Goal: Information Seeking & Learning: Learn about a topic

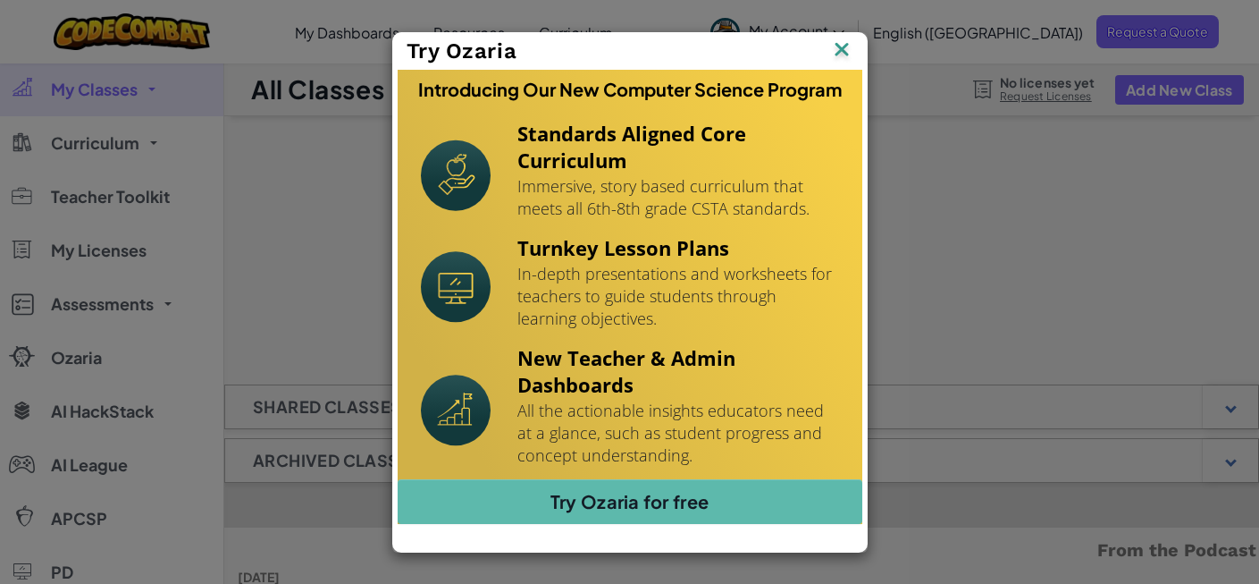
click at [0, 0] on img at bounding box center [0, 0] width 0 height 0
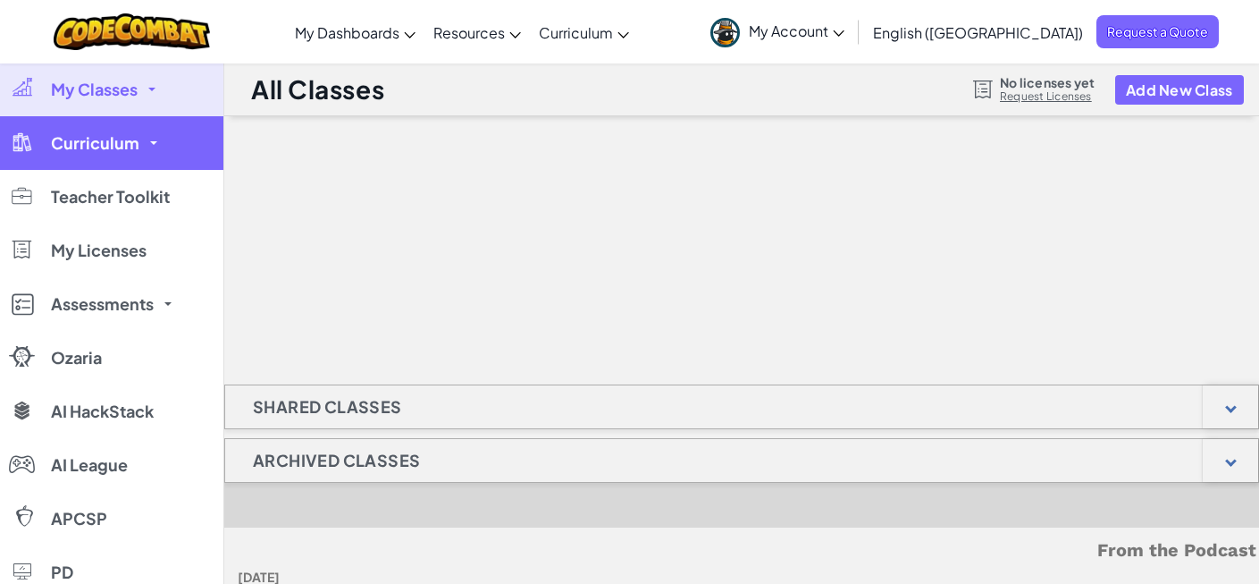
click at [126, 153] on link "Curriculum" at bounding box center [111, 143] width 223 height 54
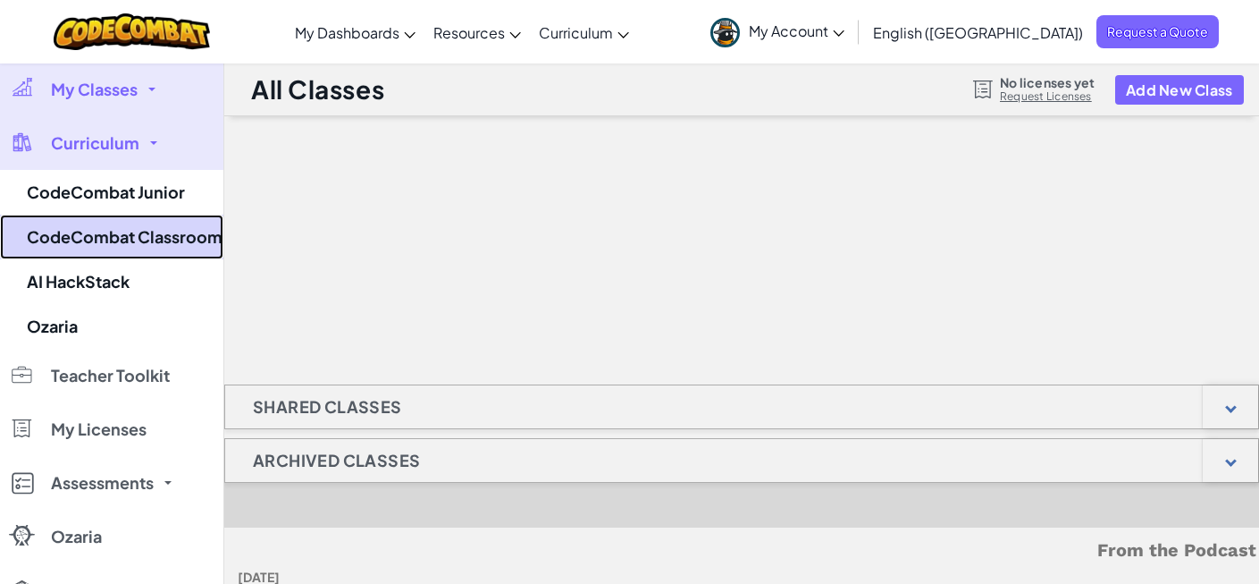
click at [128, 229] on link "CodeCombat Classroom" at bounding box center [111, 236] width 223 height 45
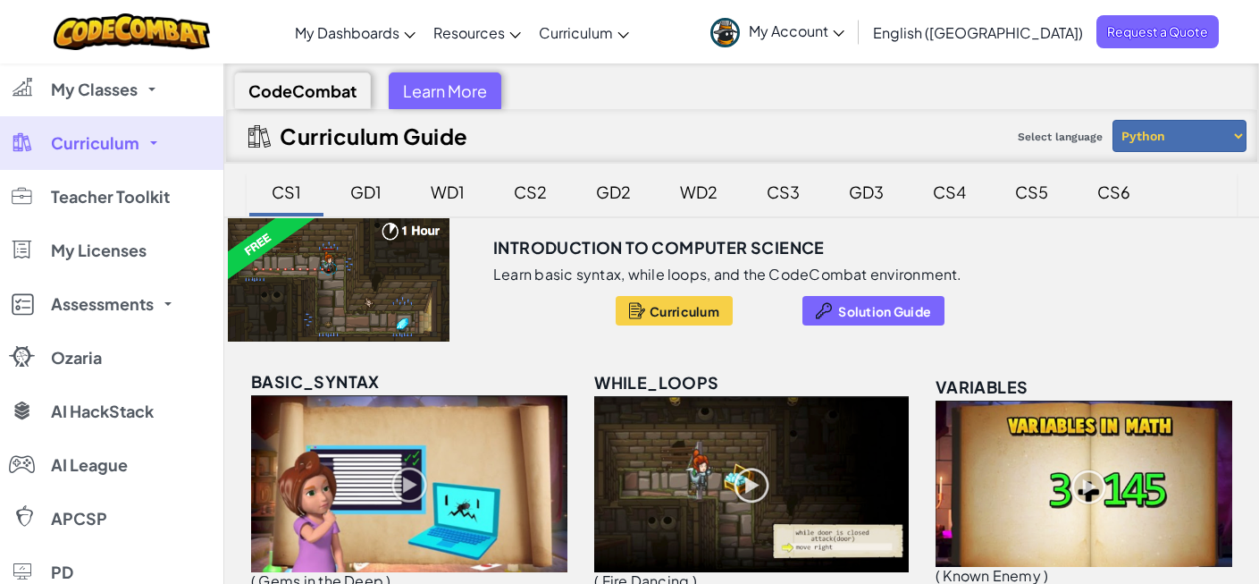
click at [374, 265] on div at bounding box center [338, 279] width 229 height 123
click at [629, 308] on div at bounding box center [637, 310] width 16 height 21
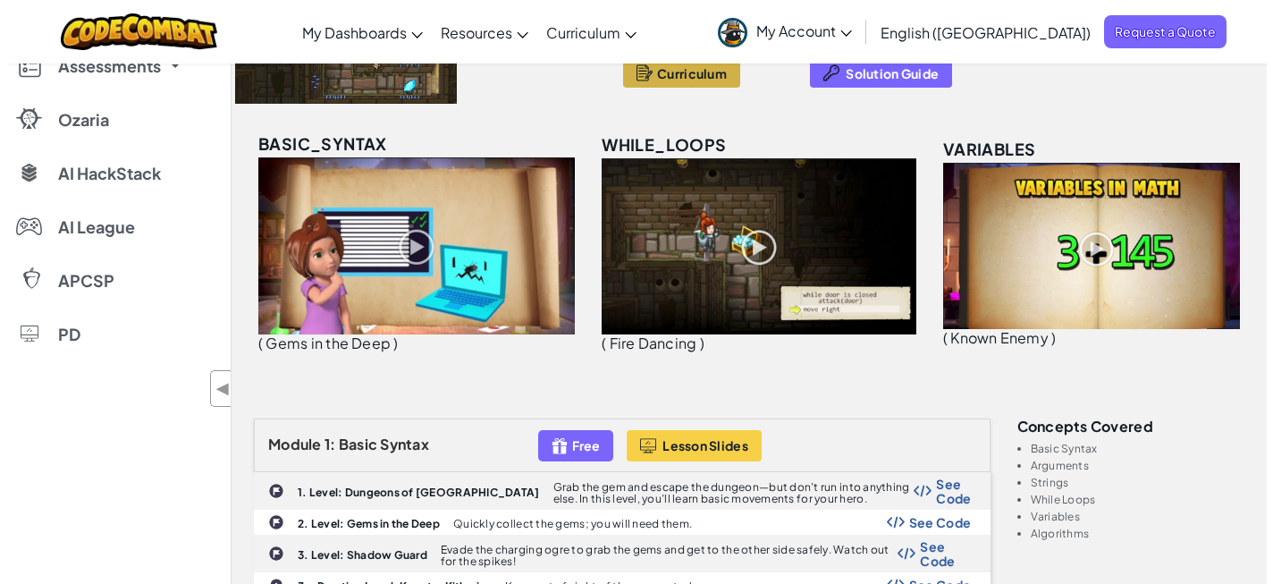
scroll to position [261, 0]
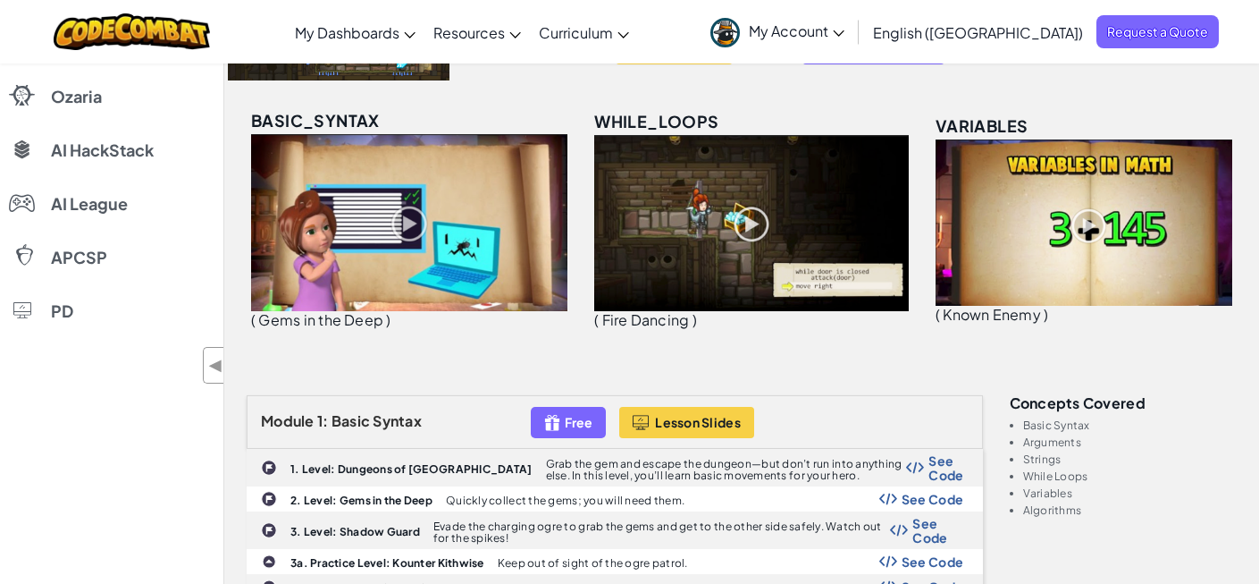
click at [425, 236] on img at bounding box center [409, 222] width 316 height 177
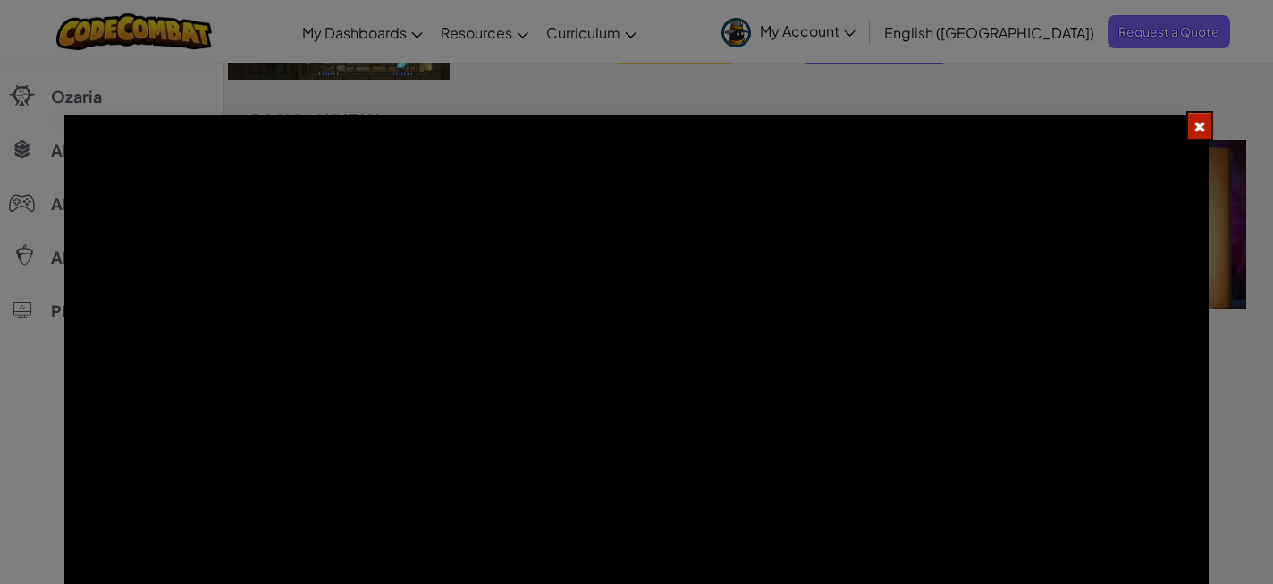
scroll to position [63, 0]
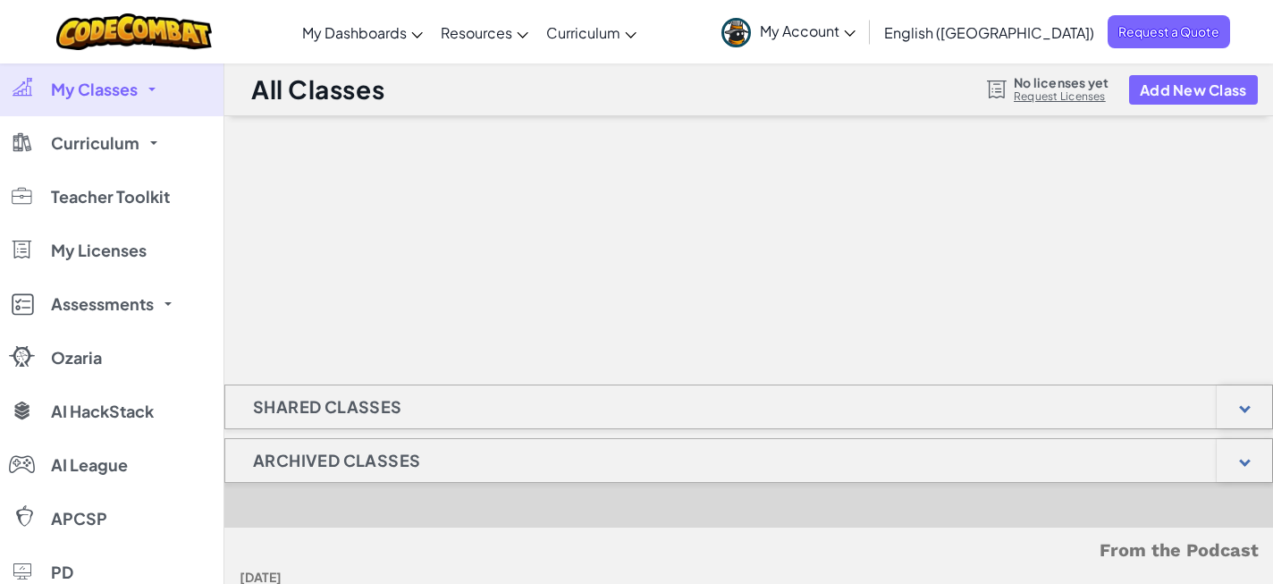
click at [677, 293] on div at bounding box center [748, 205] width 1048 height 179
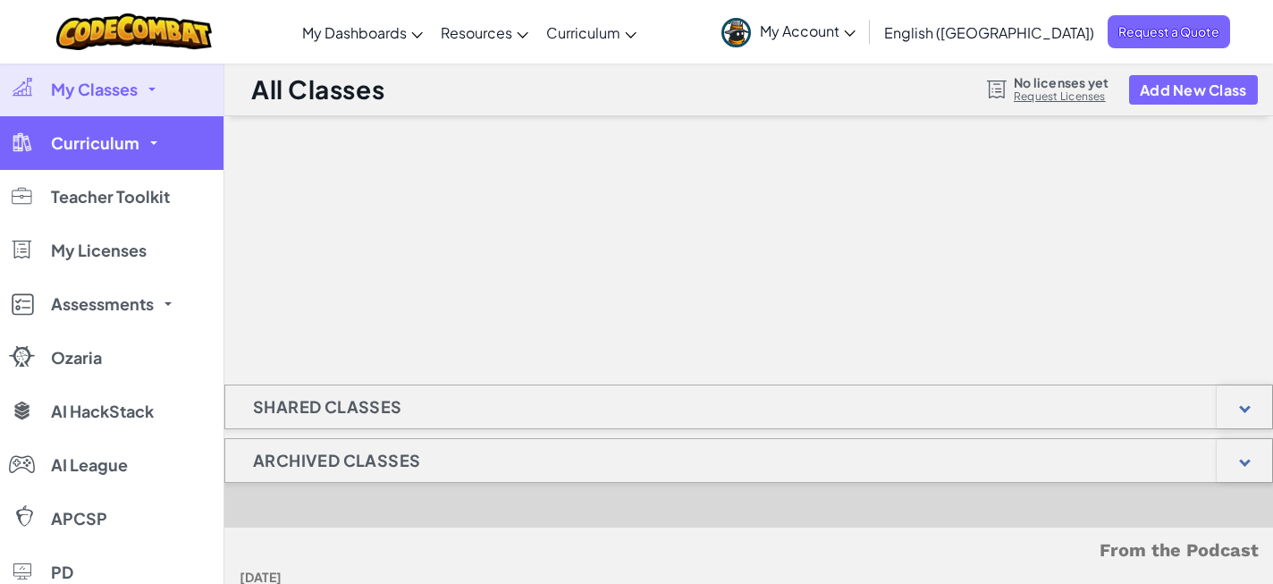
click at [95, 122] on link "Curriculum" at bounding box center [111, 143] width 223 height 54
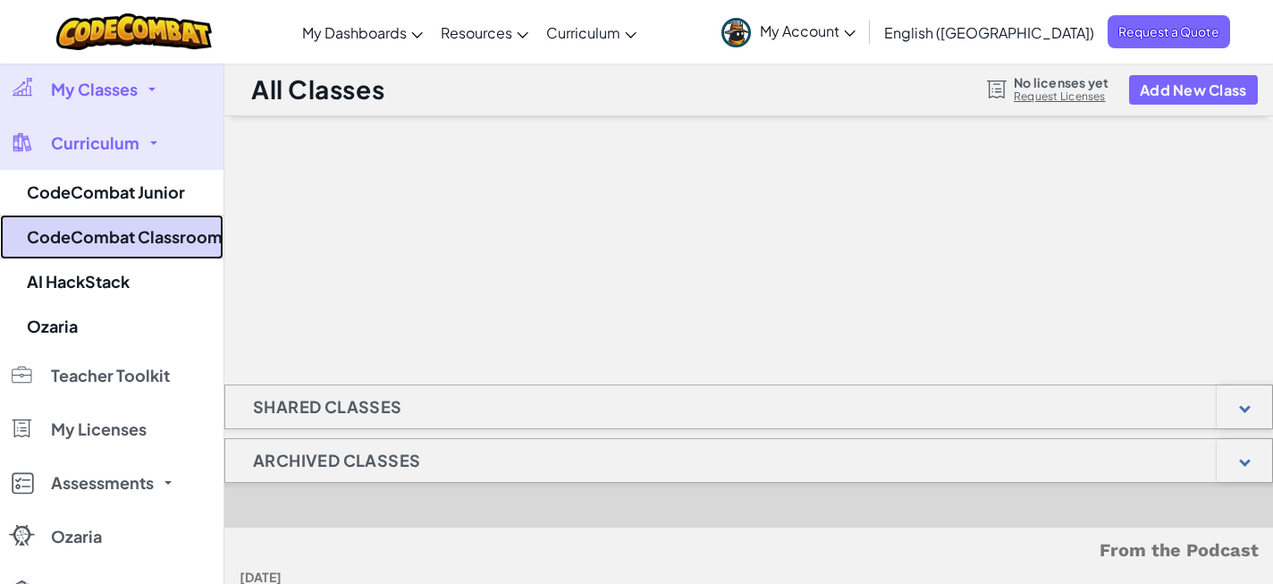
click at [118, 238] on link "CodeCombat Classroom" at bounding box center [111, 236] width 223 height 45
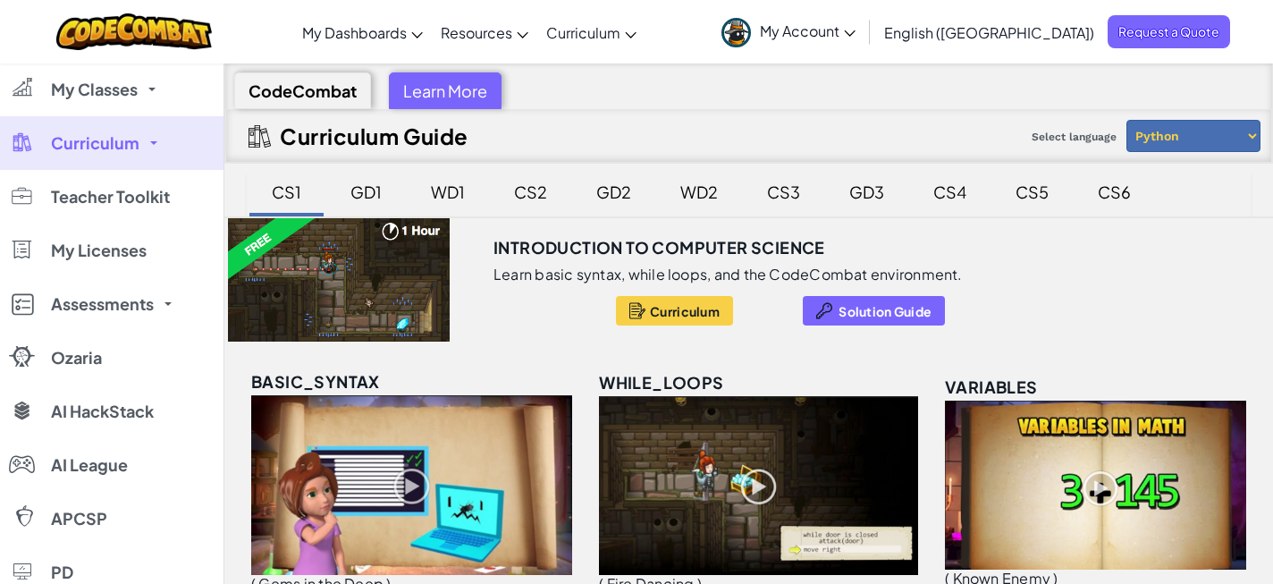
click at [808, 470] on img at bounding box center [758, 485] width 319 height 179
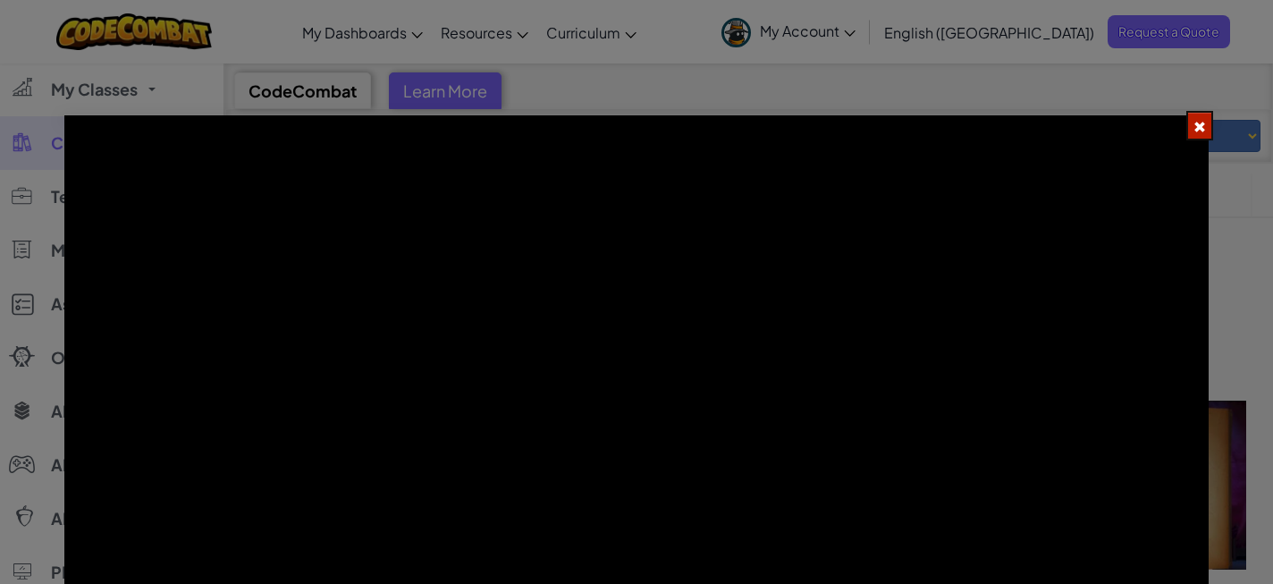
scroll to position [63, 0]
